Goal: Find specific page/section: Find specific page/section

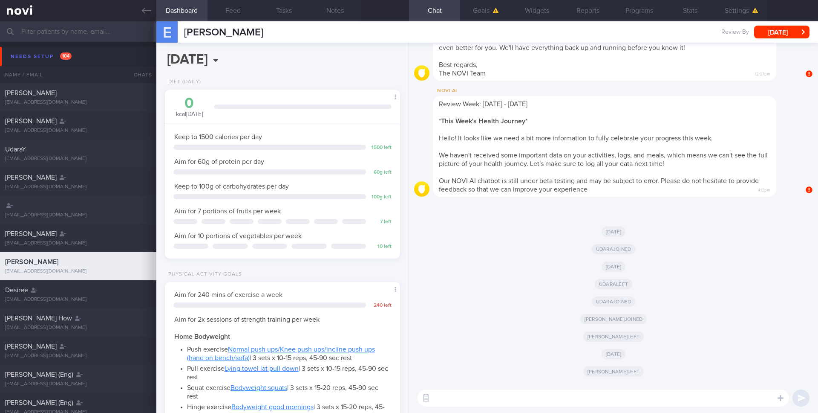
scroll to position [112, 224]
click at [98, 24] on input "text" at bounding box center [409, 31] width 818 height 20
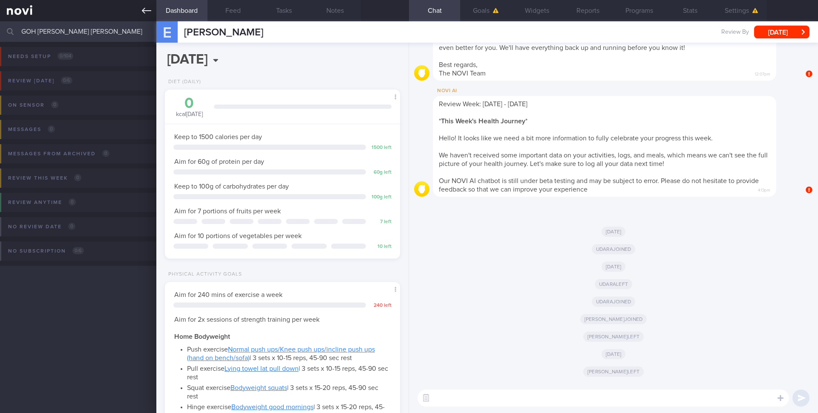
type input "GOH [PERSON_NAME] [PERSON_NAME]"
click at [146, 9] on icon at bounding box center [146, 10] width 9 height 9
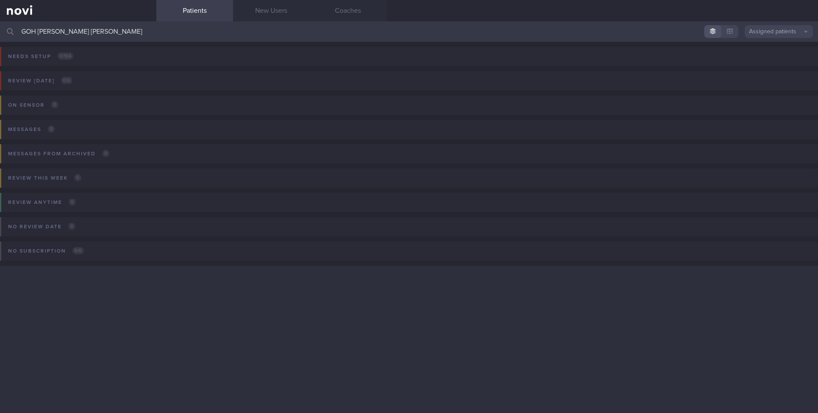
click at [752, 29] on button "Assigned patients" at bounding box center [779, 31] width 68 height 13
click at [755, 58] on button "All active patients" at bounding box center [779, 58] width 68 height 13
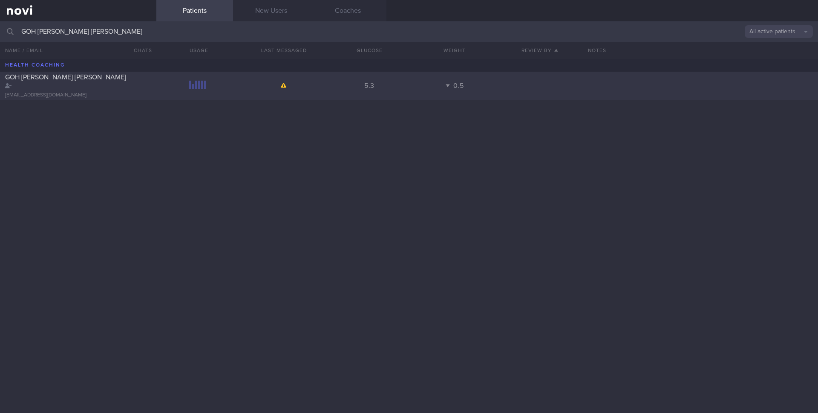
click at [392, 79] on div "GOH [PERSON_NAME] [PERSON_NAME] [EMAIL_ADDRESS][DOMAIN_NAME] 5.3 0.5" at bounding box center [409, 86] width 818 height 28
select select "8"
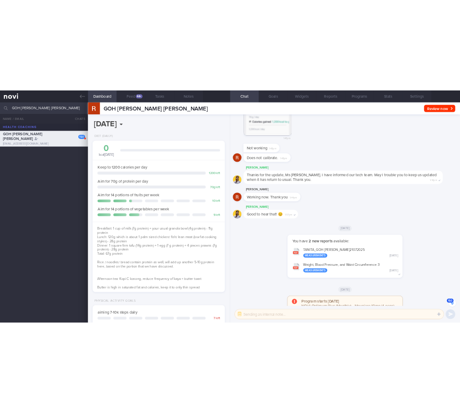
scroll to position [426078, 426036]
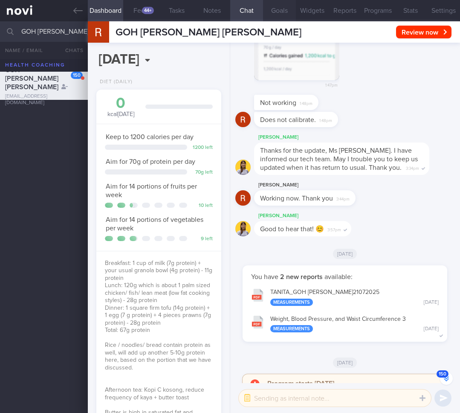
click at [283, 10] on button "Goals" at bounding box center [279, 10] width 33 height 21
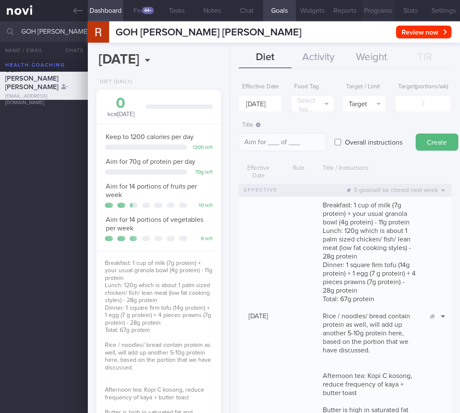
click at [378, 14] on button "Programs" at bounding box center [377, 10] width 33 height 21
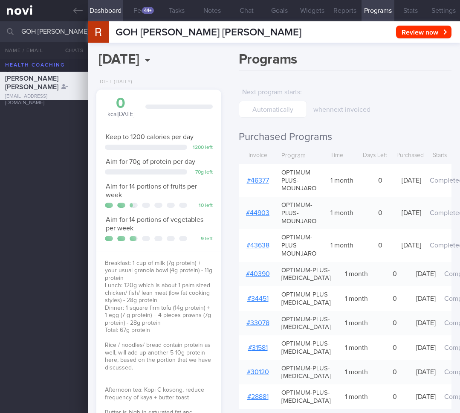
click at [390, 92] on div "when next invoiced" at bounding box center [382, 99] width 138 height 30
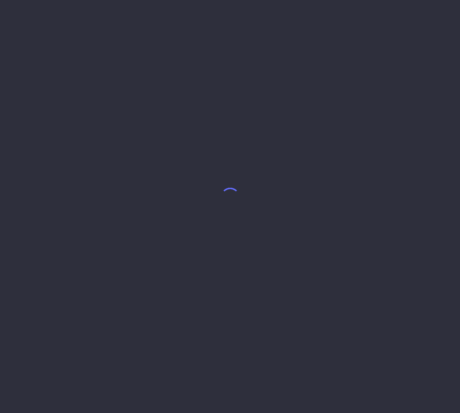
select select "8"
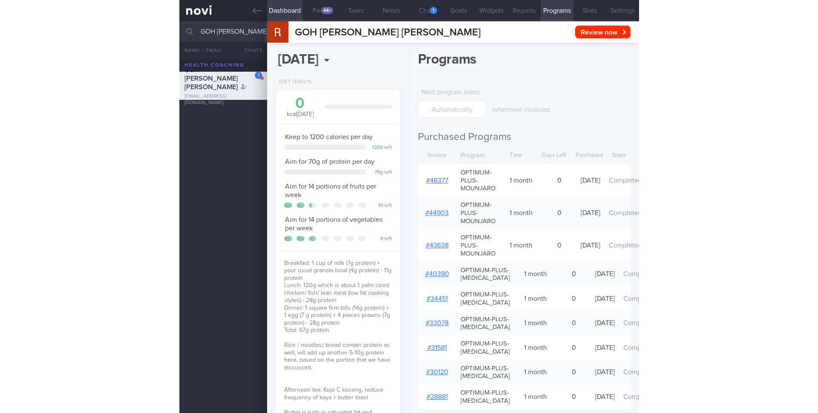
scroll to position [122, 220]
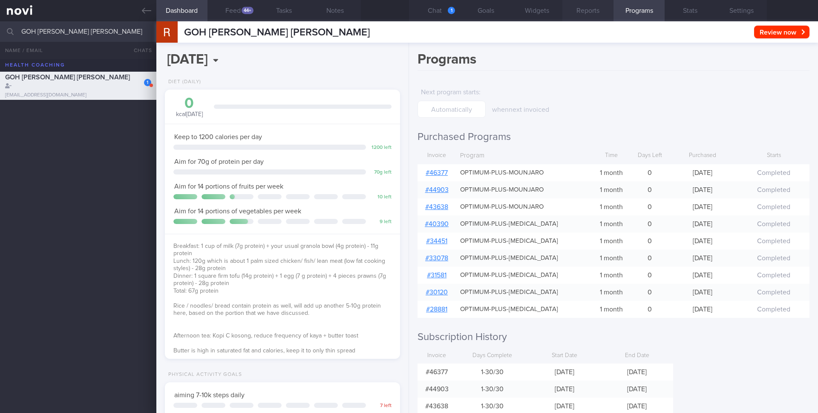
click at [459, 14] on button "Reports" at bounding box center [588, 10] width 51 height 21
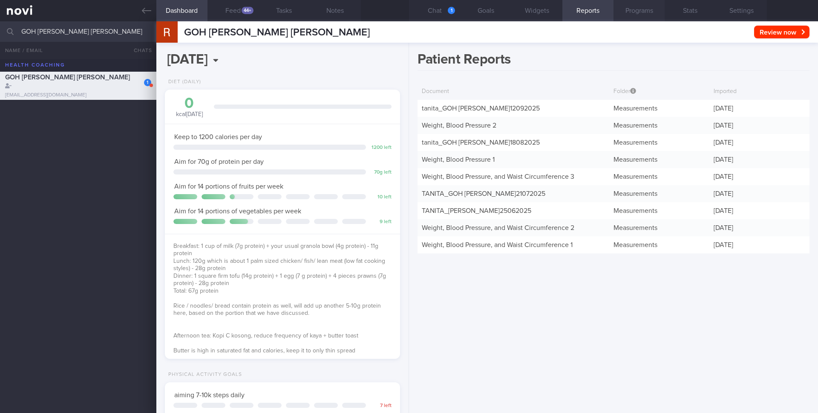
click at [459, 14] on button "Programs" at bounding box center [639, 10] width 51 height 21
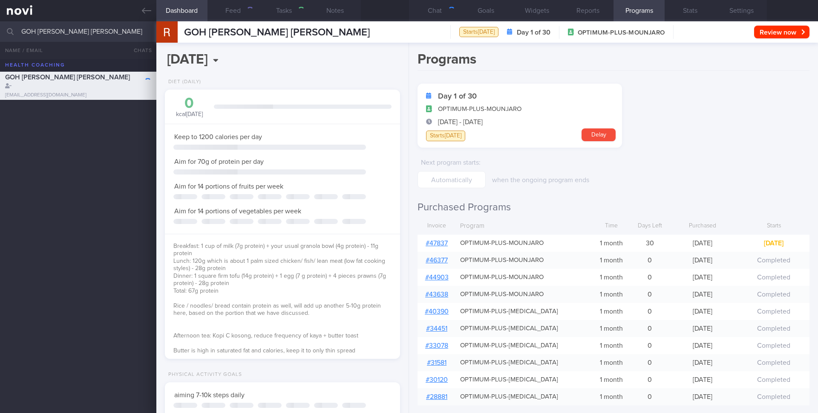
select select "8"
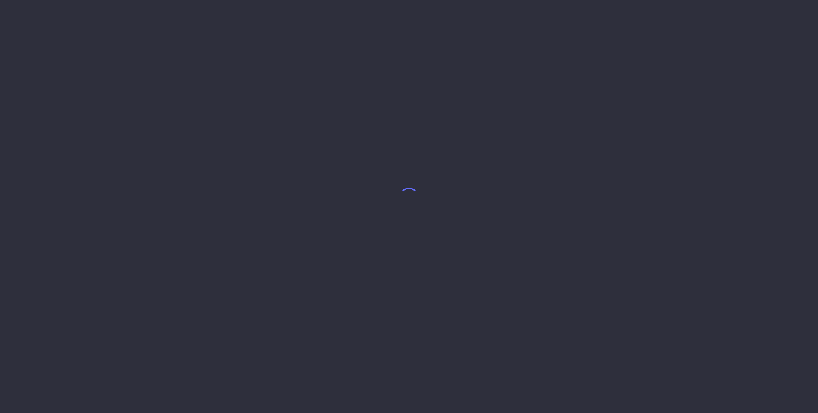
select select "8"
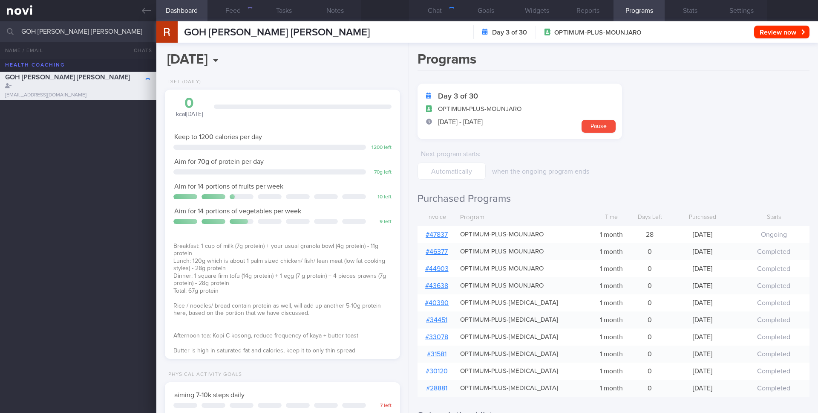
scroll to position [122, 220]
